Goal: Task Accomplishment & Management: Use online tool/utility

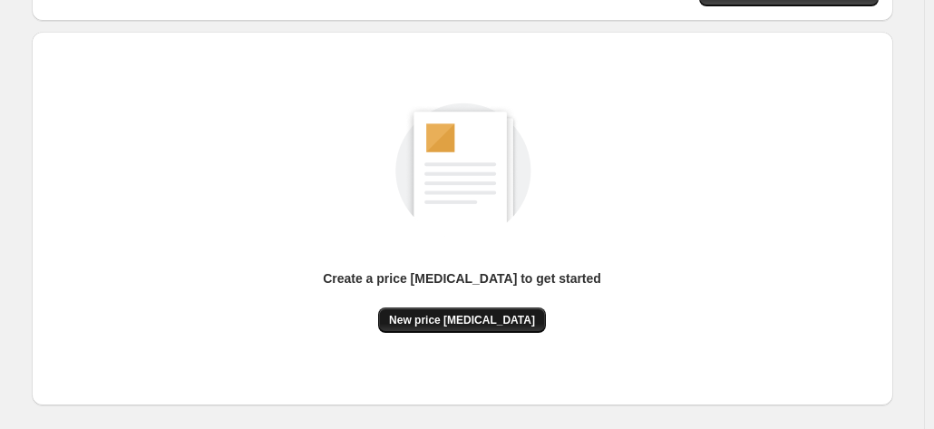
scroll to position [249, 0]
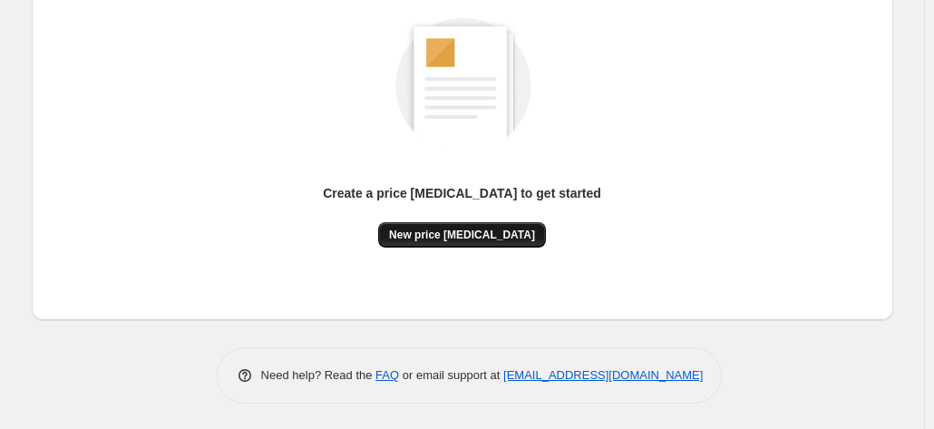
click at [491, 228] on span "New price change job" at bounding box center [462, 235] width 146 height 15
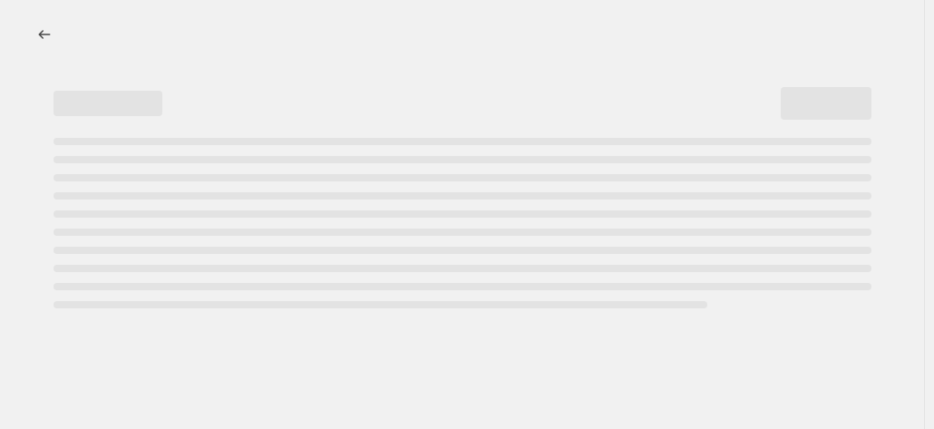
select select "percentage"
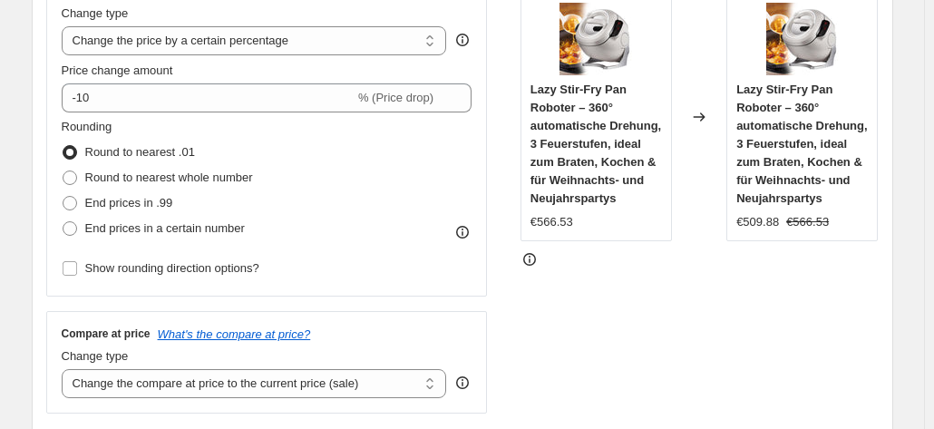
scroll to position [272, 0]
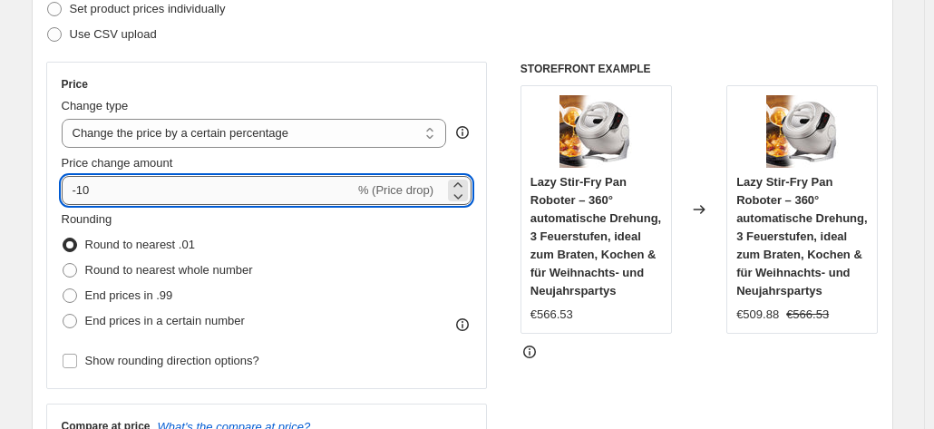
click at [149, 186] on input "-10" at bounding box center [208, 190] width 293 height 29
type input "-1"
type input "-25"
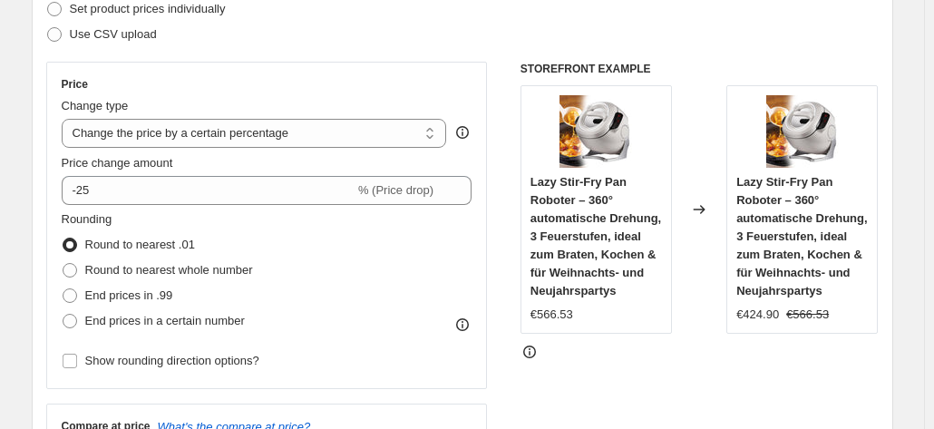
click at [318, 264] on div "Rounding Round to nearest .01 Round to nearest whole number End prices in .99 E…" at bounding box center [267, 271] width 411 height 123
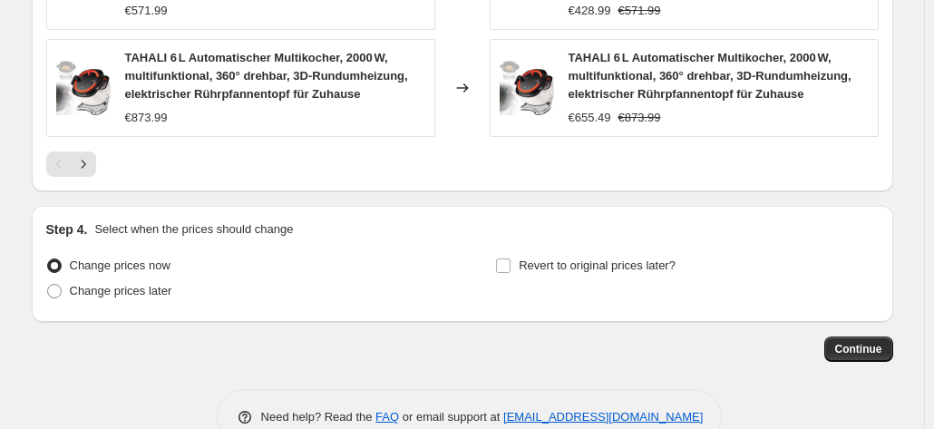
scroll to position [1517, 0]
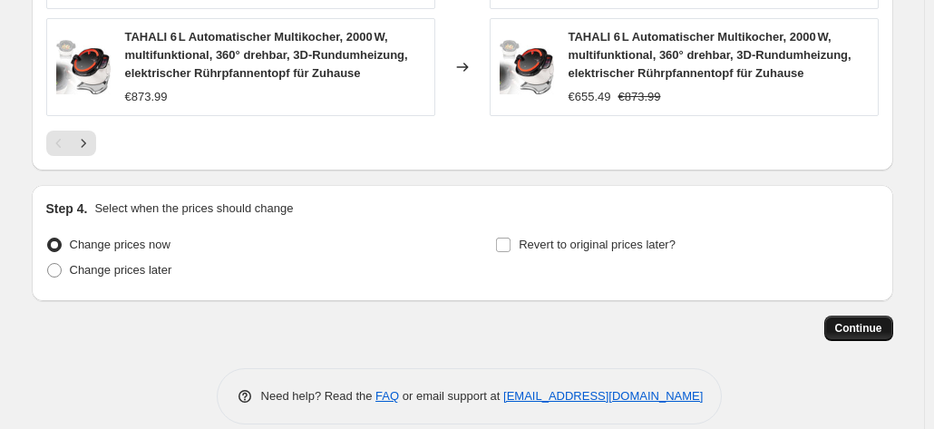
click at [865, 321] on span "Continue" at bounding box center [858, 328] width 47 height 15
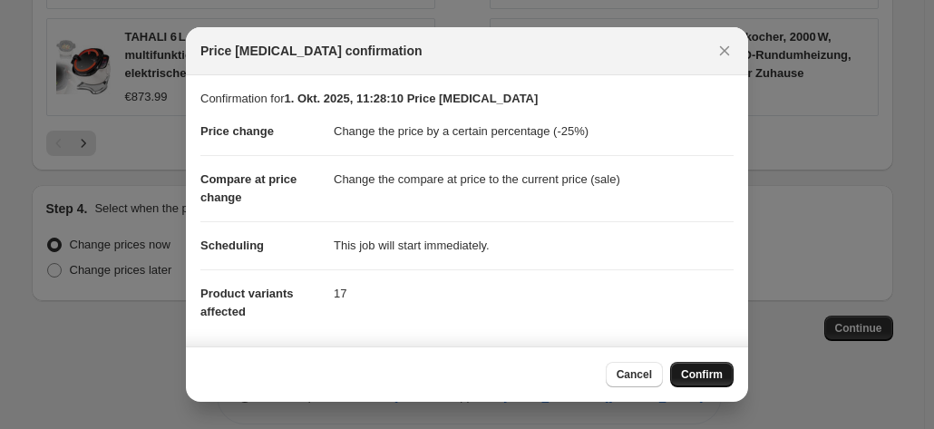
click at [678, 371] on button "Confirm" at bounding box center [701, 374] width 63 height 25
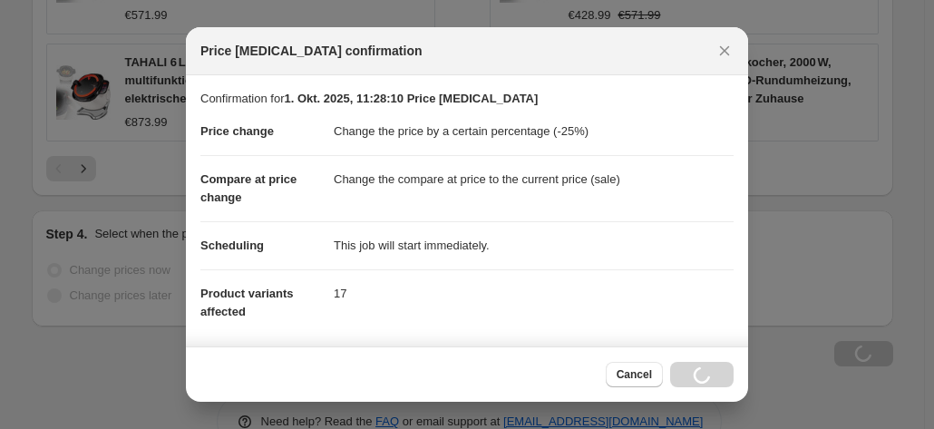
scroll to position [1517, 0]
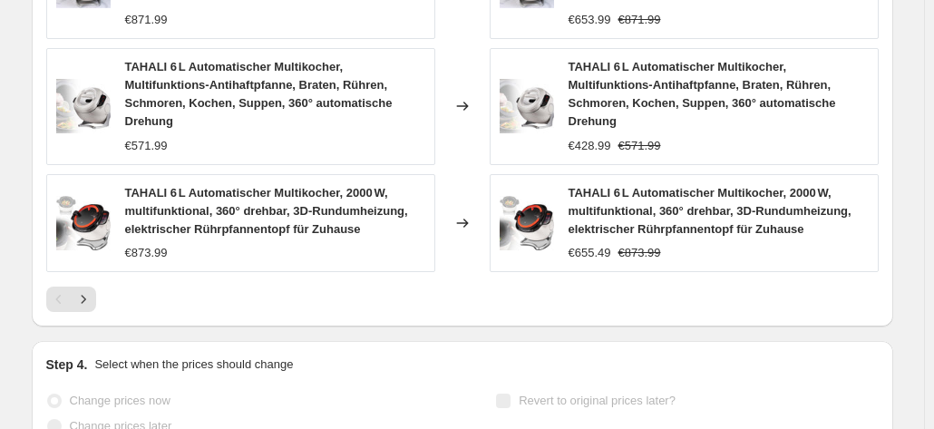
select select "percentage"
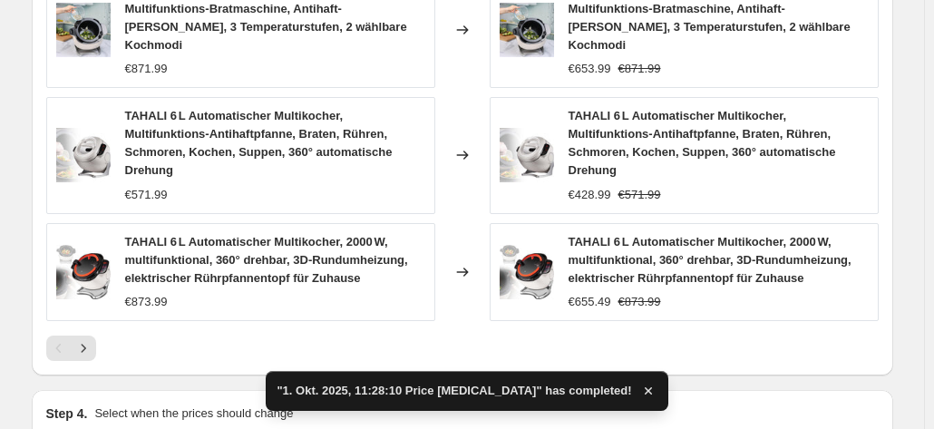
scroll to position [0, 0]
